Goal: Task Accomplishment & Management: Manage account settings

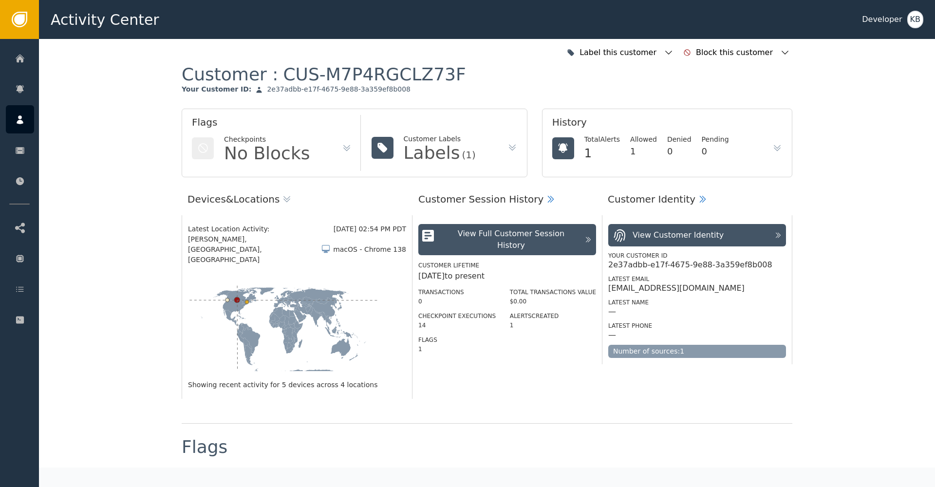
scroll to position [790, 0]
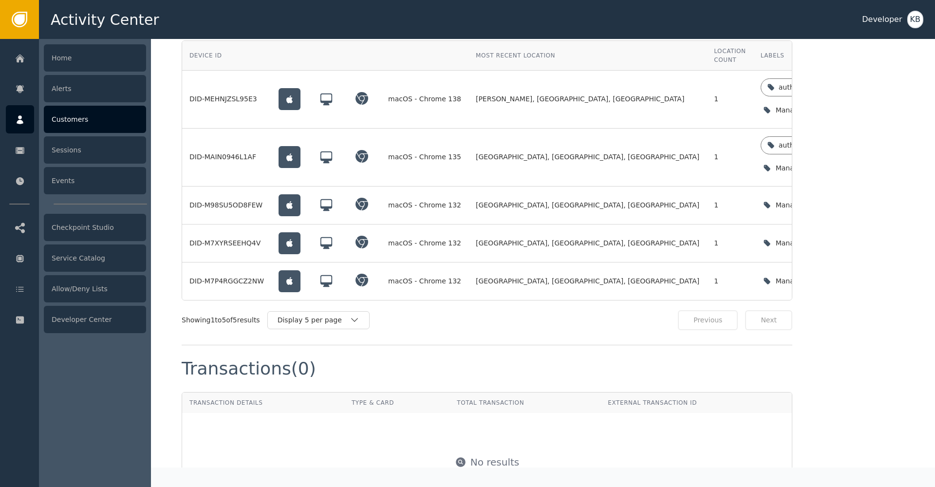
click at [30, 123] on div at bounding box center [20, 119] width 28 height 28
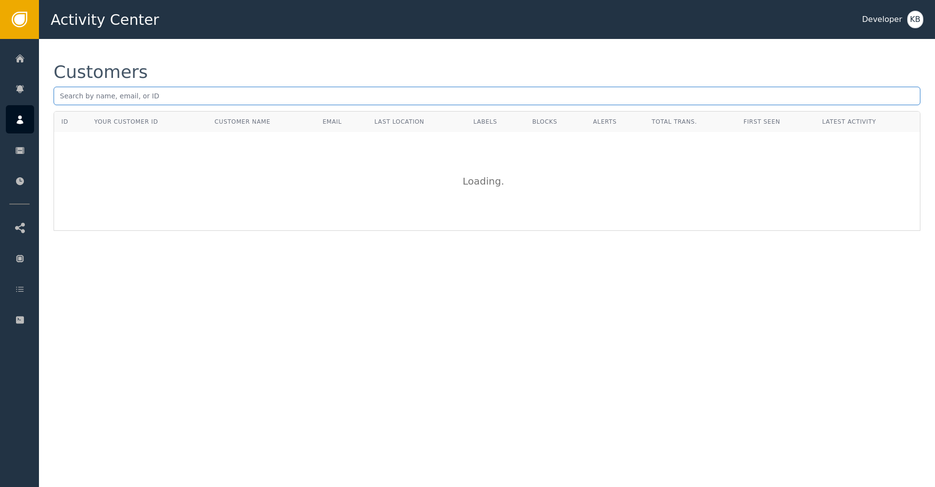
click at [166, 97] on input "text" at bounding box center [487, 96] width 867 height 19
paste input "[EMAIL_ADDRESS][DOMAIN_NAME]"
type input "[EMAIL_ADDRESS][DOMAIN_NAME]"
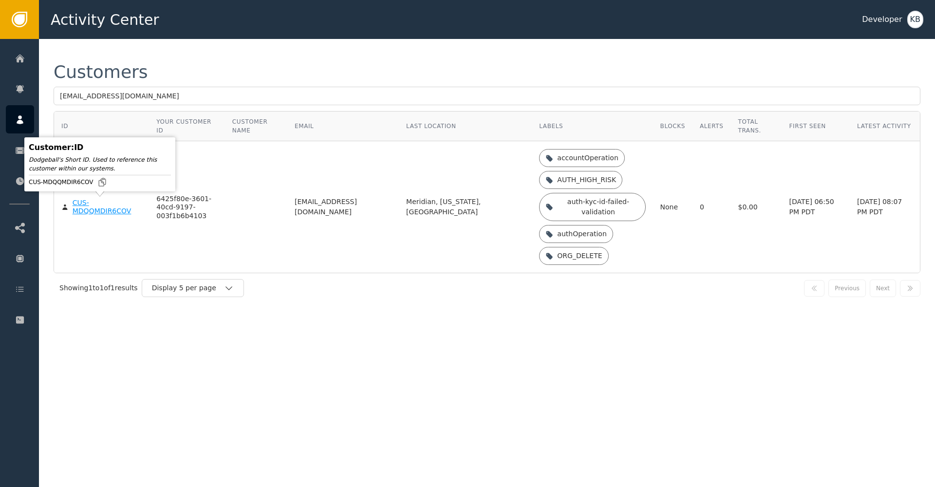
click at [108, 213] on div "CUS-MDQQMDIR6COV" at bounding box center [108, 207] width 70 height 17
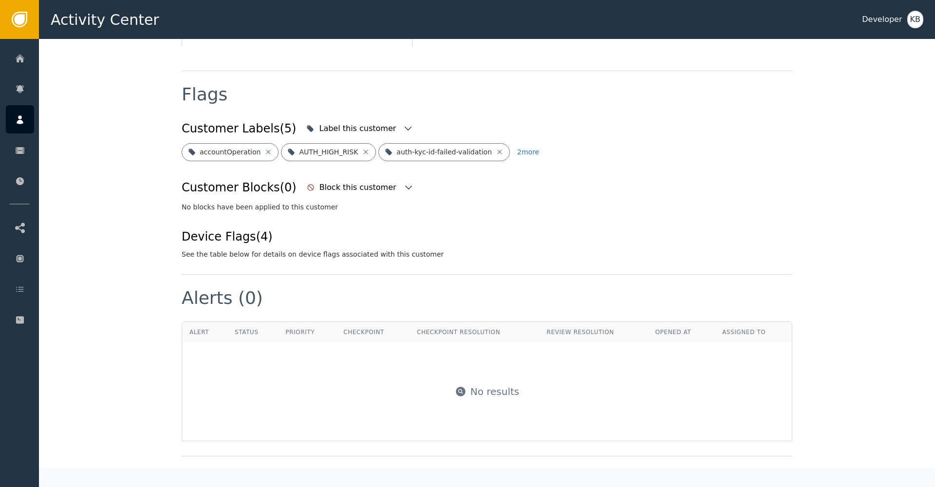
scroll to position [243, 0]
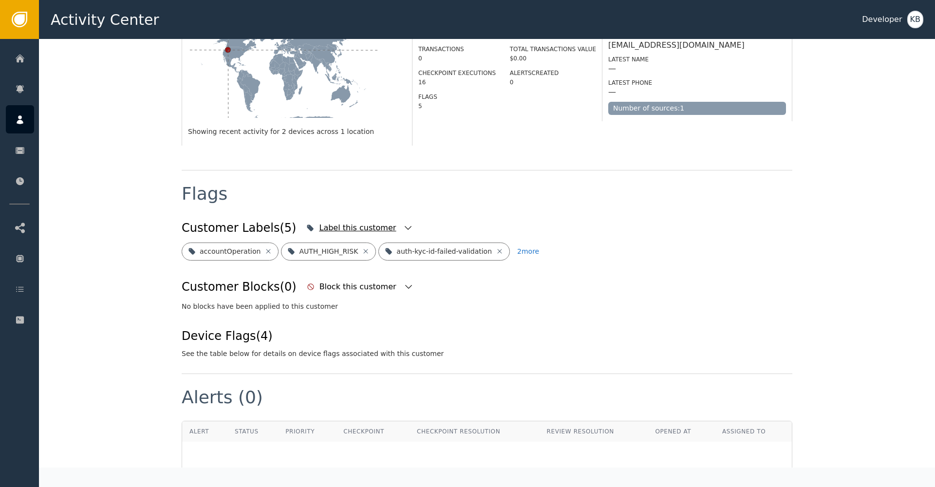
click at [403, 223] on icon "button" at bounding box center [408, 228] width 10 height 10
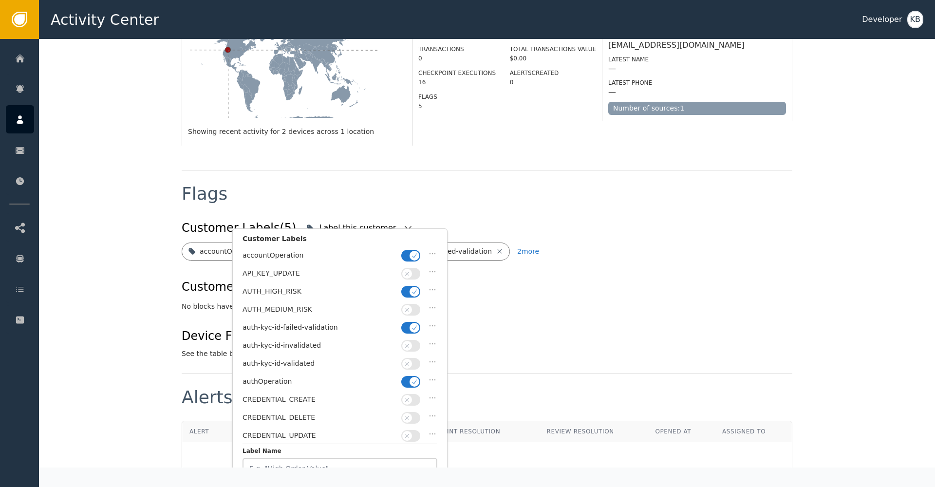
click at [411, 378] on span "button" at bounding box center [415, 382] width 10 height 10
click at [411, 364] on button "button" at bounding box center [410, 364] width 19 height 12
drag, startPoint x: 414, startPoint y: 326, endPoint x: 415, endPoint y: 304, distance: 21.9
click at [414, 325] on icon "button" at bounding box center [414, 327] width 7 height 7
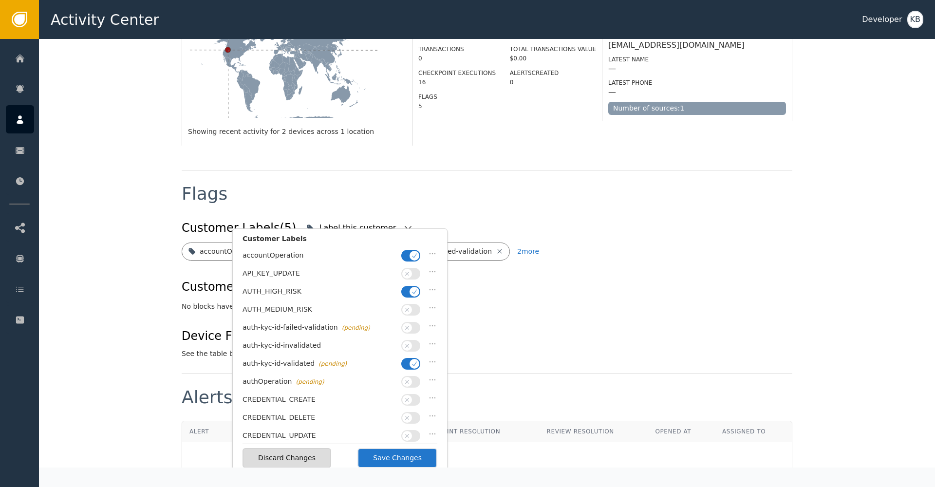
click at [415, 293] on span "button" at bounding box center [415, 292] width 10 height 10
click at [412, 260] on button "button" at bounding box center [410, 256] width 19 height 12
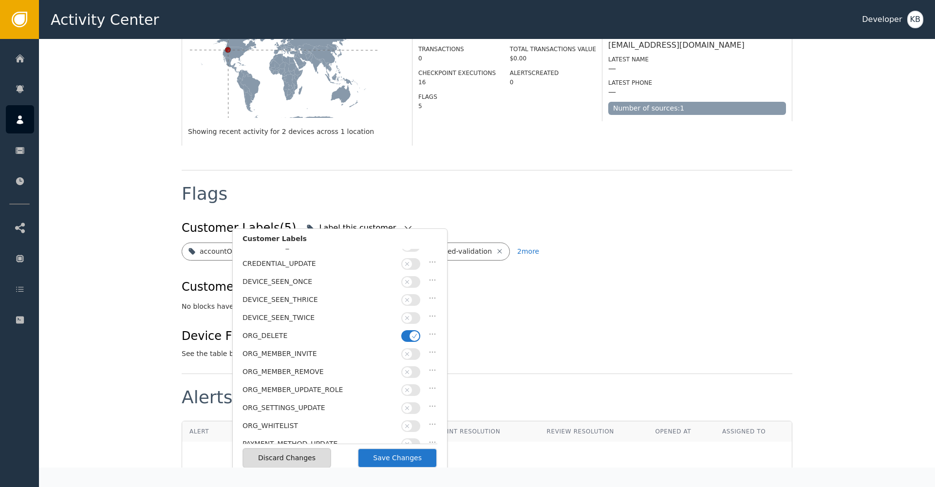
scroll to position [197, 0]
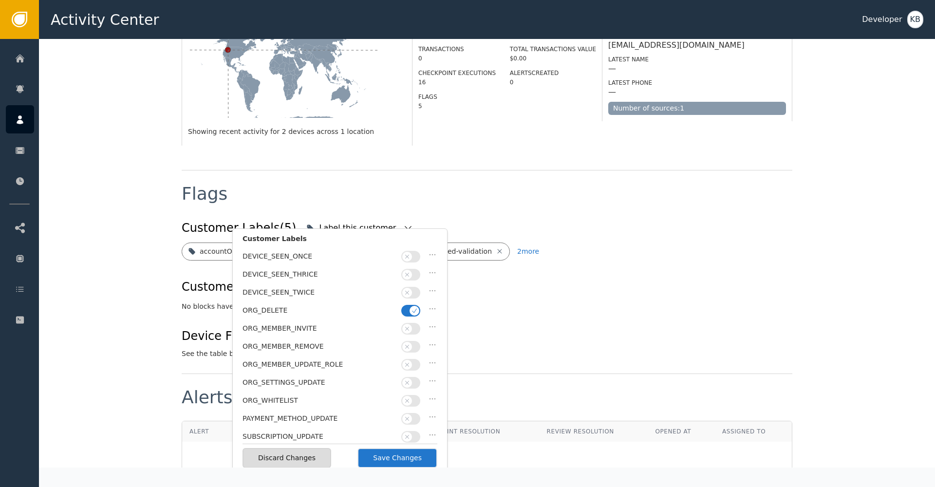
drag, startPoint x: 416, startPoint y: 302, endPoint x: 409, endPoint y: 369, distance: 67.0
click at [416, 307] on icon "button" at bounding box center [414, 310] width 7 height 7
click at [411, 457] on button "Save Changes" at bounding box center [398, 458] width 80 height 20
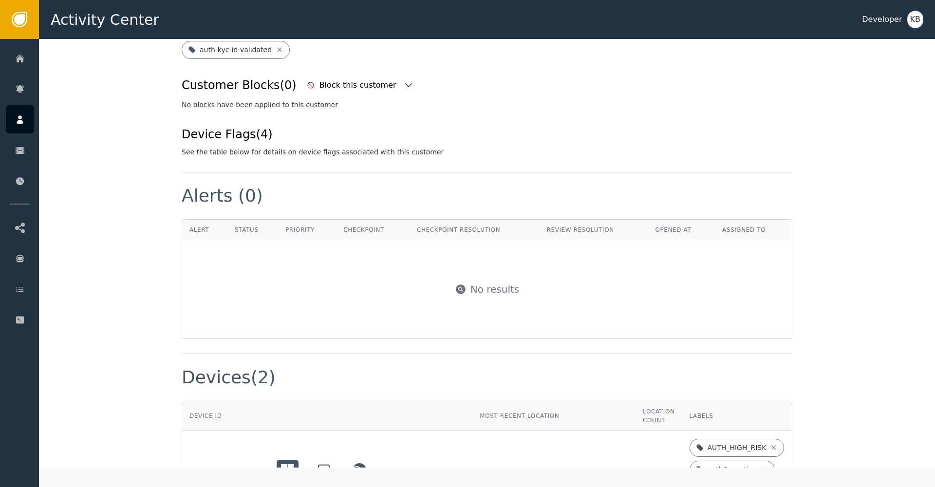
scroll to position [647, 0]
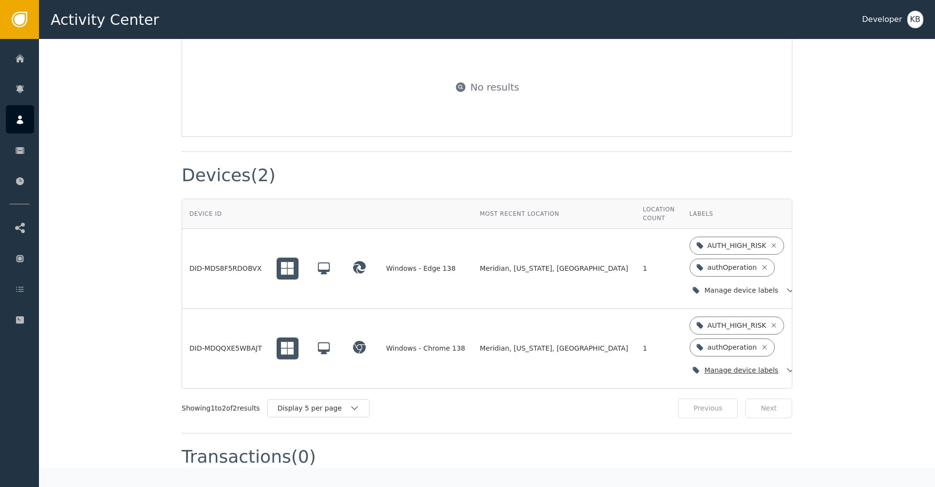
click at [786, 365] on icon "button" at bounding box center [791, 370] width 10 height 10
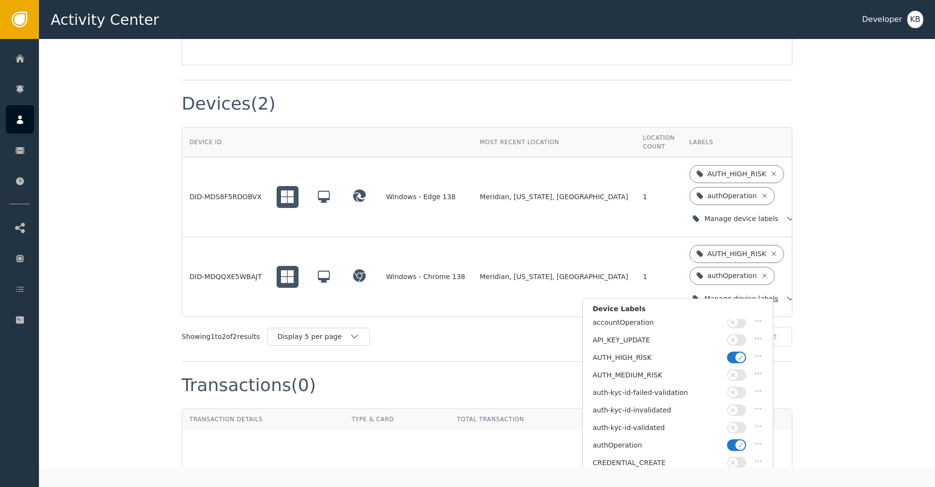
scroll to position [4, 0]
drag, startPoint x: 740, startPoint y: 358, endPoint x: 740, endPoint y: 411, distance: 53.1
click at [740, 358] on icon "button" at bounding box center [740, 356] width 7 height 7
drag, startPoint x: 734, startPoint y: 437, endPoint x: 736, endPoint y: 428, distance: 9.4
click at [734, 438] on button "button" at bounding box center [736, 444] width 19 height 12
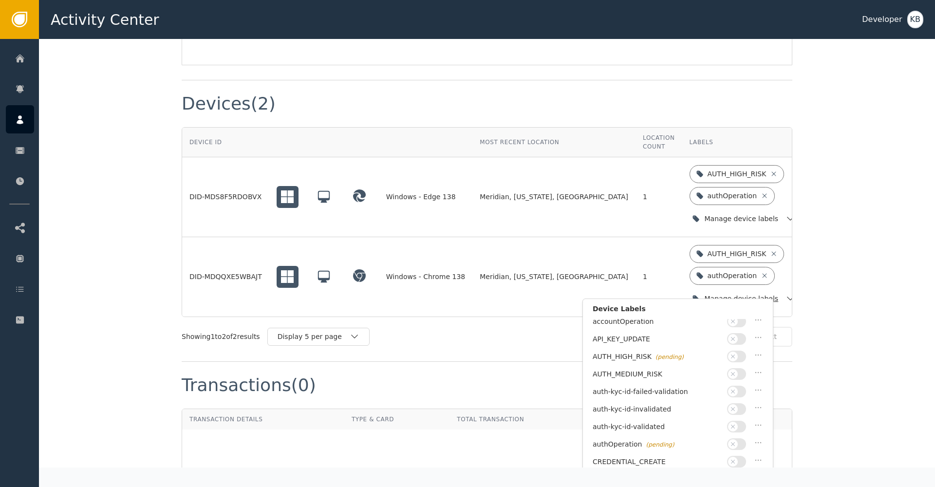
drag, startPoint x: 736, startPoint y: 423, endPoint x: 748, endPoint y: 422, distance: 11.7
click at [736, 423] on icon "button" at bounding box center [733, 426] width 7 height 7
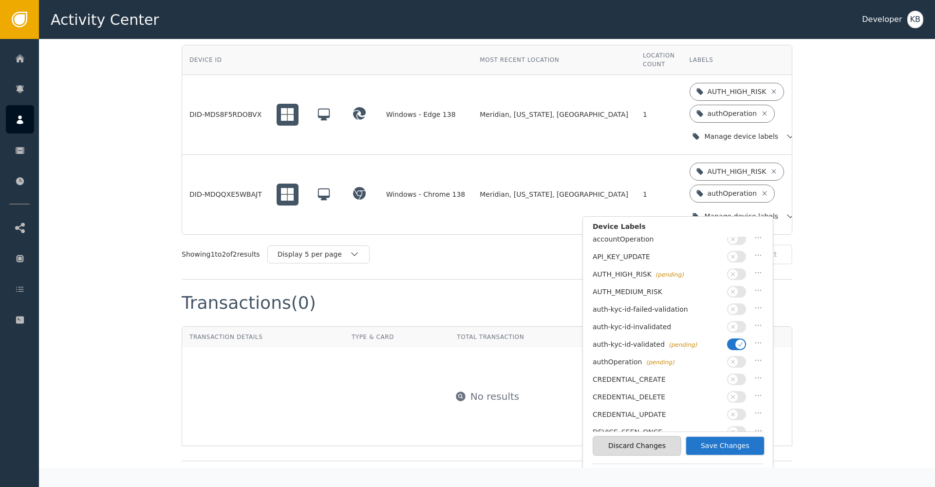
scroll to position [803, 0]
click at [739, 444] on button "Save Changes" at bounding box center [725, 444] width 80 height 20
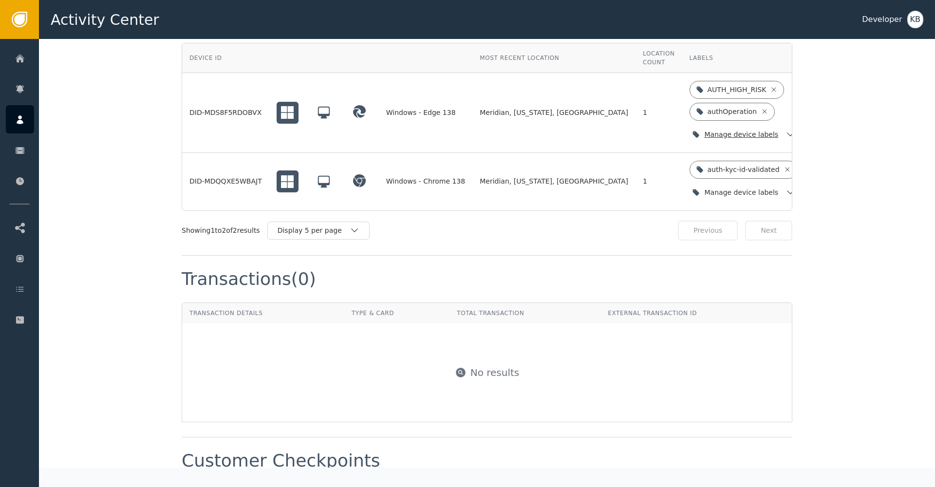
click at [720, 125] on div "Manage device labels" at bounding box center [744, 135] width 109 height 20
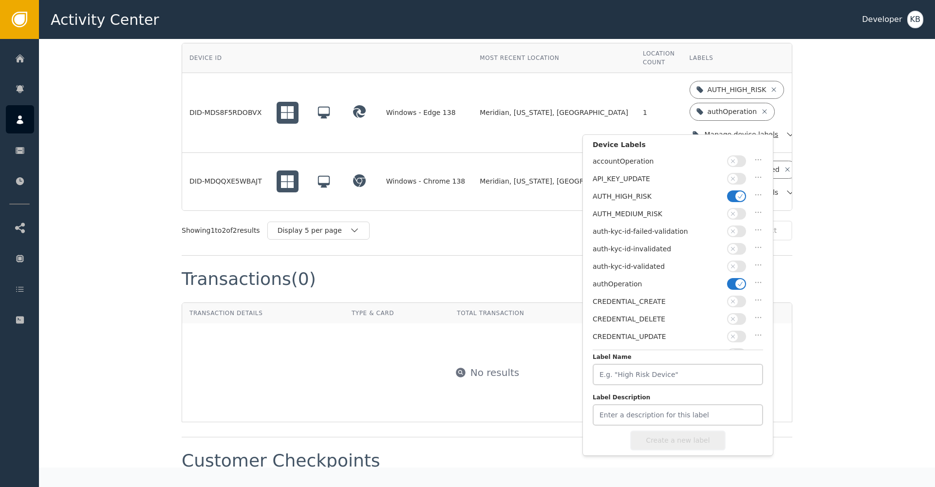
click at [733, 282] on button "button" at bounding box center [736, 284] width 19 height 12
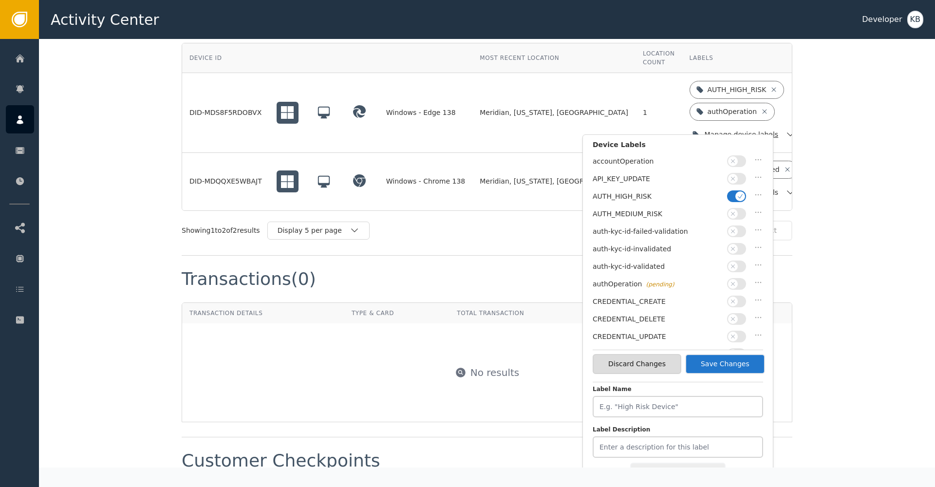
click at [736, 261] on button "button" at bounding box center [736, 267] width 19 height 12
click at [742, 195] on icon "button" at bounding box center [740, 196] width 7 height 7
click at [741, 368] on button "Save Changes" at bounding box center [725, 364] width 80 height 20
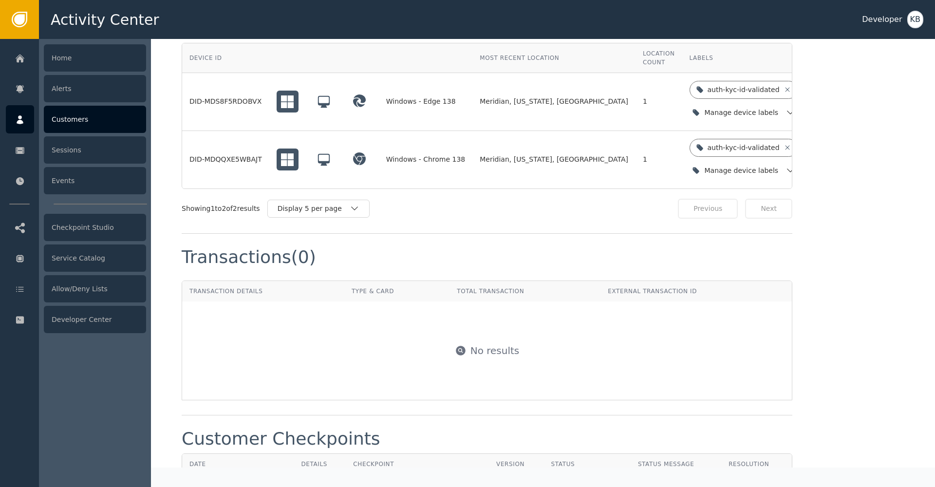
click at [19, 118] on icon at bounding box center [20, 119] width 7 height 9
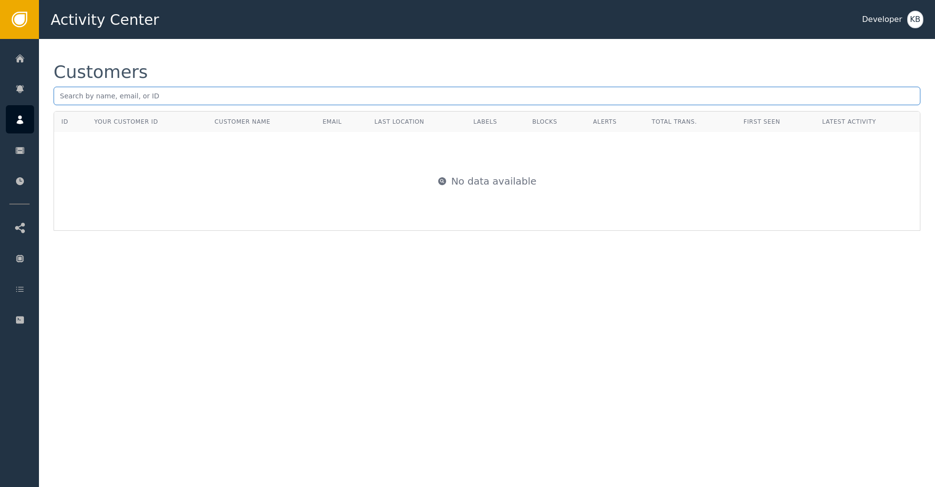
click at [131, 92] on input "text" at bounding box center [487, 96] width 867 height 19
paste input "[EMAIL_ADDRESS][DOMAIN_NAME]*"
click at [60, 96] on input "[EMAIL_ADDRESS][DOMAIN_NAME]" at bounding box center [487, 96] width 867 height 19
click at [175, 96] on input "[EMAIL_ADDRESS][DOMAIN_NAME]" at bounding box center [487, 96] width 867 height 19
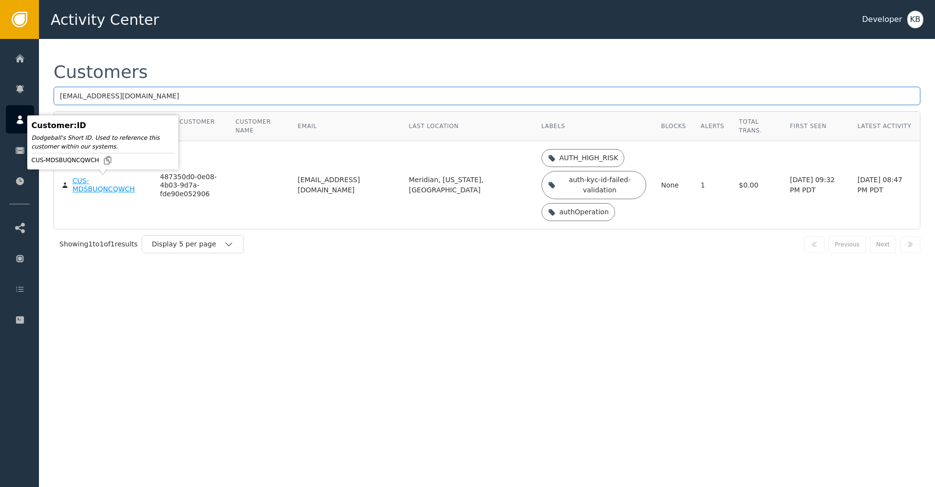
type input "[EMAIL_ADDRESS][DOMAIN_NAME]"
click at [95, 189] on div "CUS-MDSBUQNCQWCH" at bounding box center [109, 185] width 73 height 17
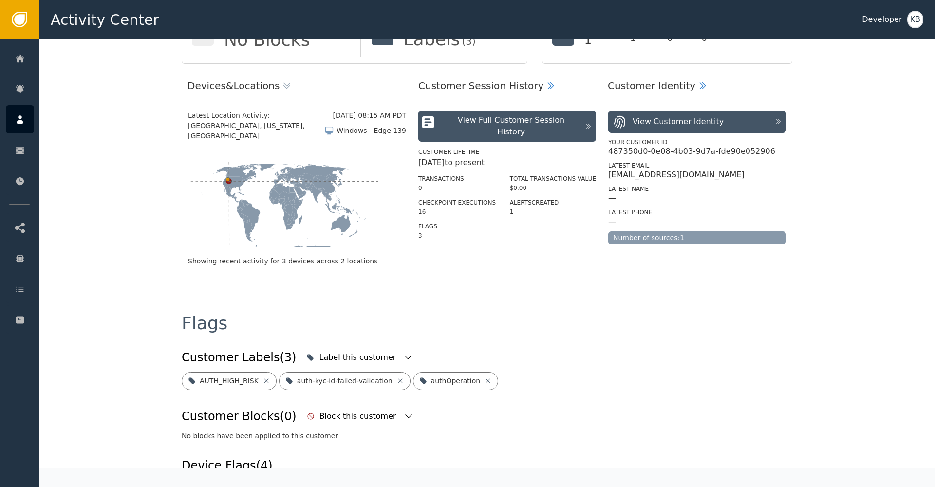
scroll to position [238, 0]
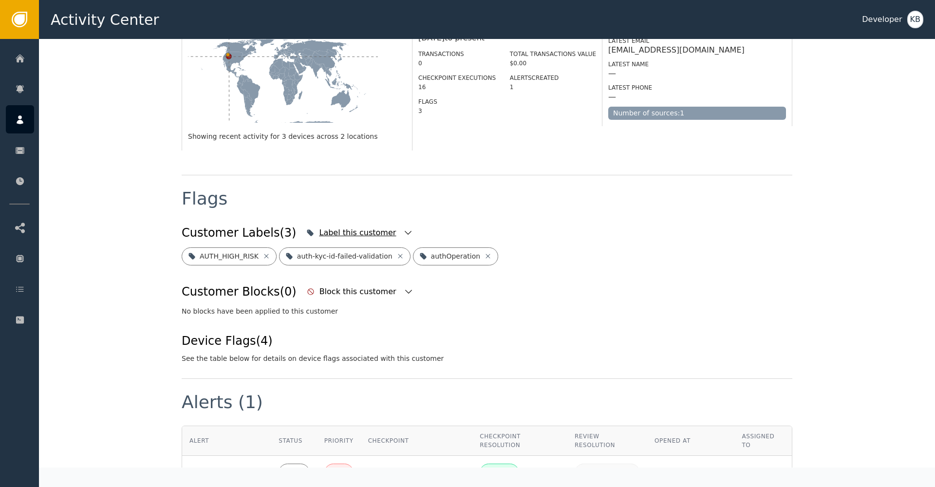
click at [403, 228] on icon "button" at bounding box center [408, 233] width 10 height 10
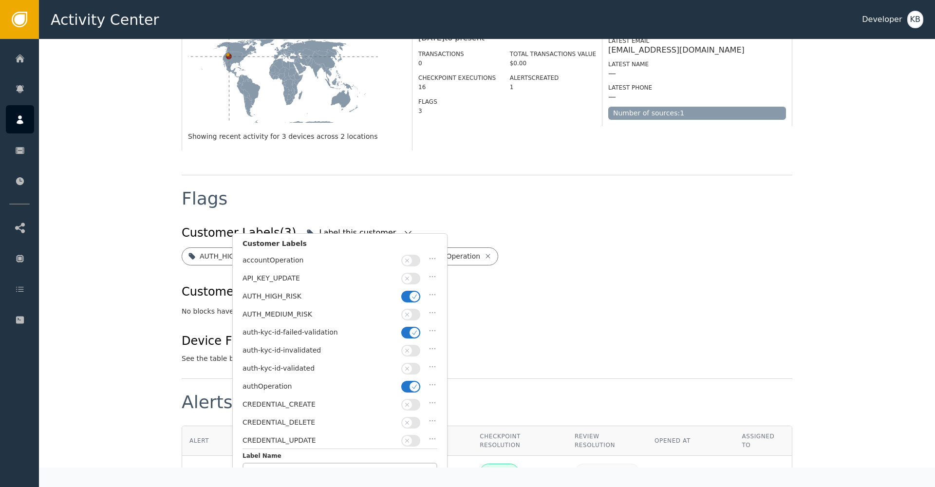
click at [414, 383] on icon "button" at bounding box center [414, 386] width 7 height 7
click at [411, 365] on span "button" at bounding box center [407, 369] width 10 height 10
drag, startPoint x: 409, startPoint y: 327, endPoint x: 410, endPoint y: 302, distance: 24.4
click at [409, 327] on button "button" at bounding box center [410, 333] width 19 height 12
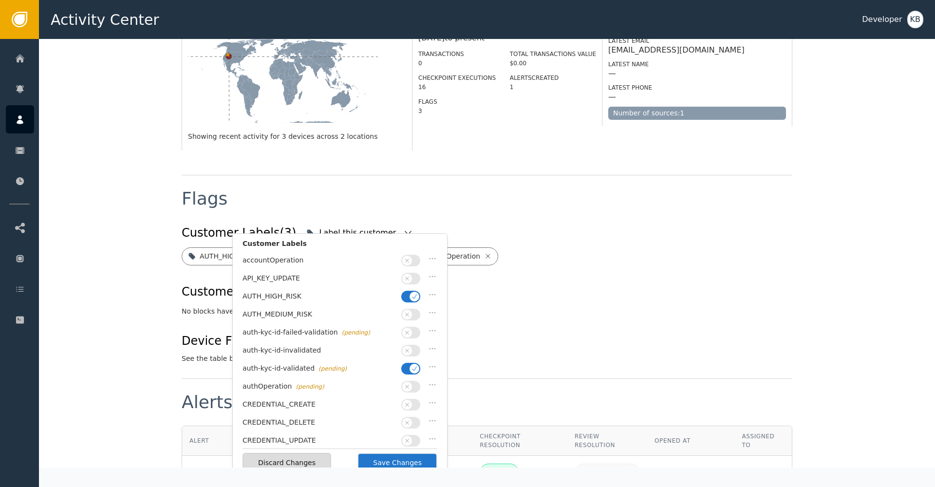
click at [411, 297] on span "button" at bounding box center [415, 297] width 10 height 10
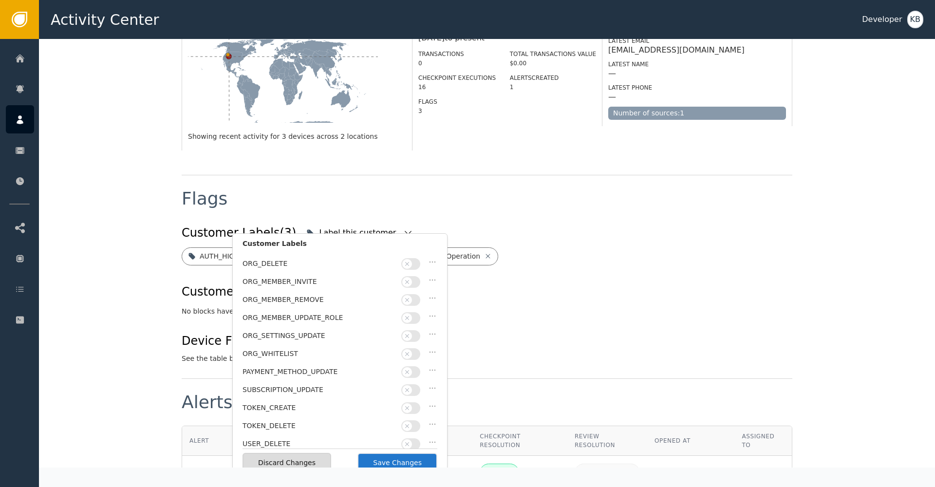
scroll to position [248, 0]
drag, startPoint x: 421, startPoint y: 461, endPoint x: 430, endPoint y: 455, distance: 10.7
click at [421, 461] on button "Save Changes" at bounding box center [398, 463] width 80 height 20
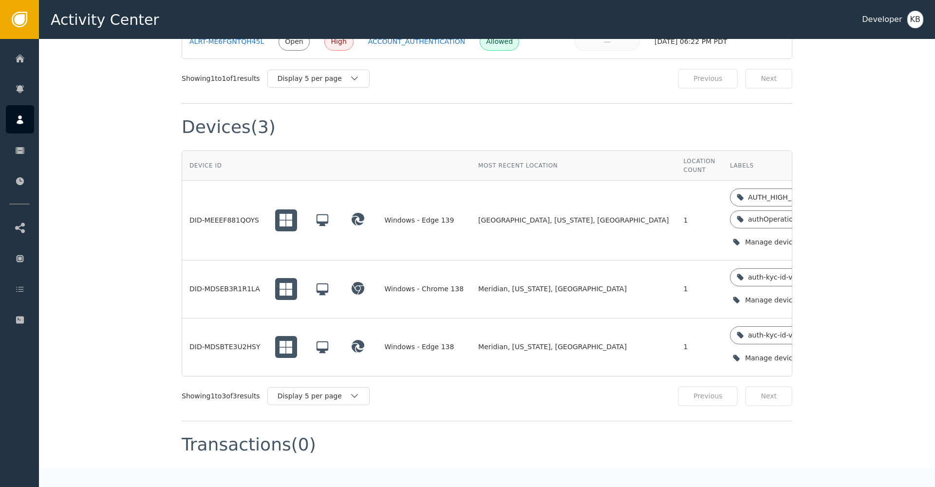
scroll to position [678, 0]
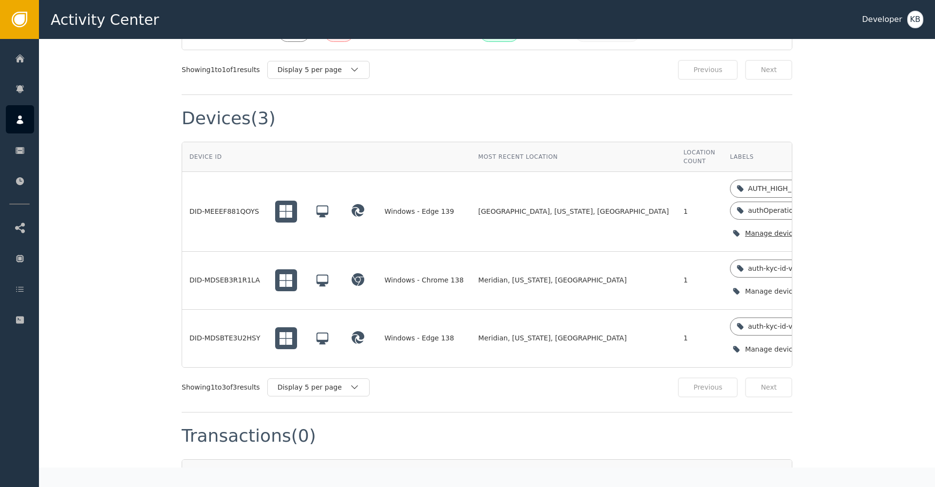
click at [827, 228] on icon "button" at bounding box center [832, 233] width 10 height 10
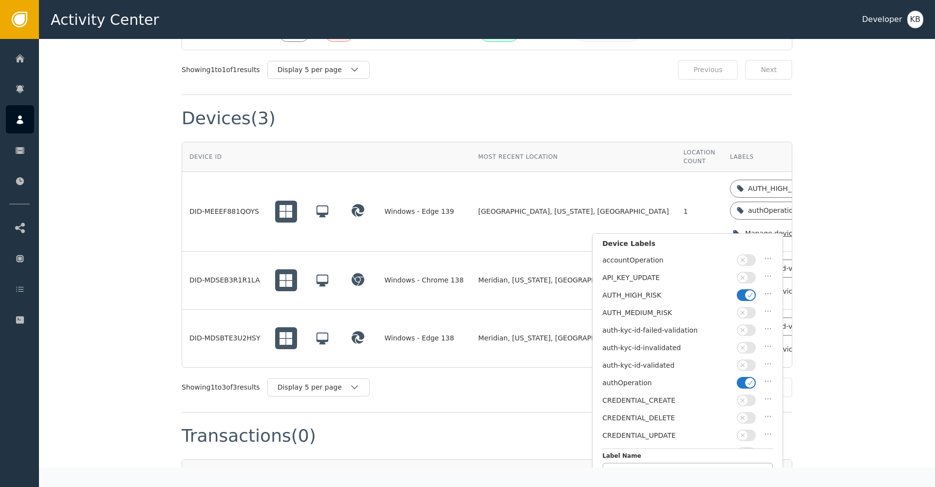
drag, startPoint x: 742, startPoint y: 378, endPoint x: 745, endPoint y: 364, distance: 14.4
click at [742, 377] on button "button" at bounding box center [746, 383] width 19 height 12
drag, startPoint x: 745, startPoint y: 364, endPoint x: 746, endPoint y: 325, distance: 39.0
click at [745, 364] on icon "button" at bounding box center [742, 365] width 7 height 7
drag, startPoint x: 748, startPoint y: 295, endPoint x: 748, endPoint y: 423, distance: 127.6
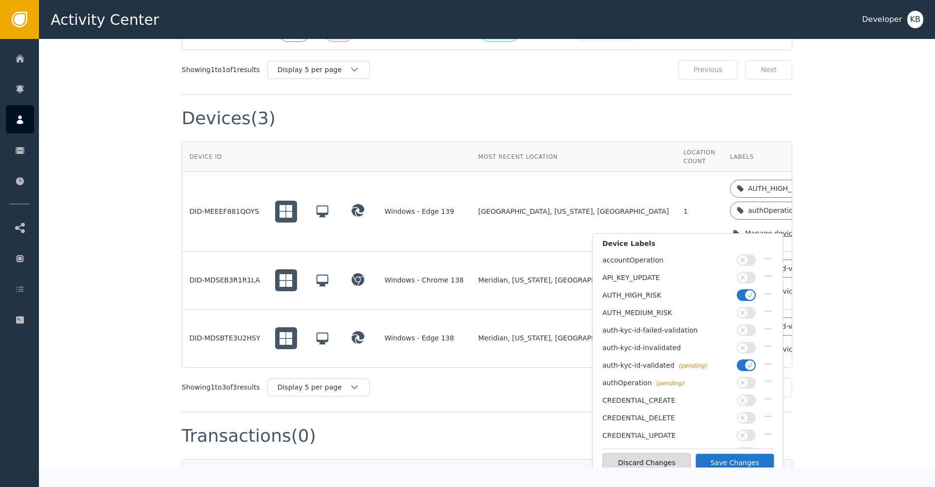
click at [748, 295] on icon "button" at bounding box center [750, 295] width 7 height 7
click at [741, 454] on button "Save Changes" at bounding box center [735, 463] width 80 height 20
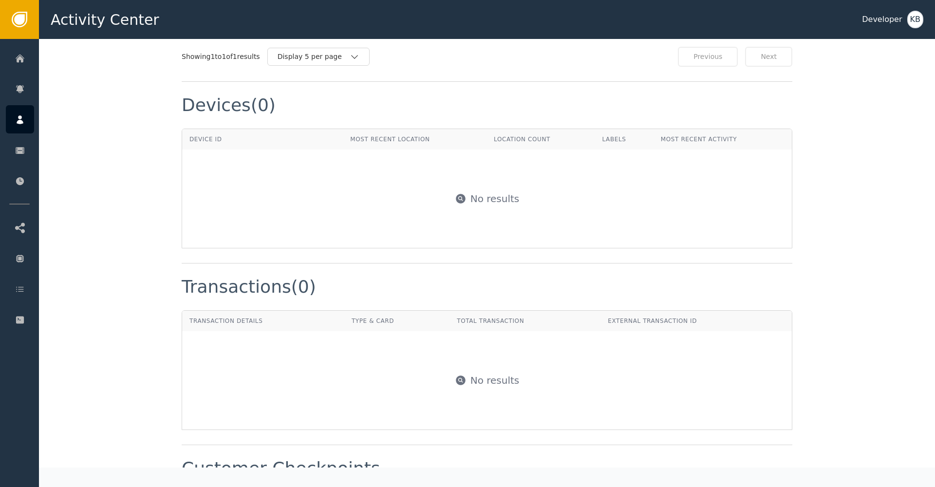
click at [741, 460] on div "Customer Checkpoints" at bounding box center [487, 469] width 611 height 18
